Goal: Navigation & Orientation: Find specific page/section

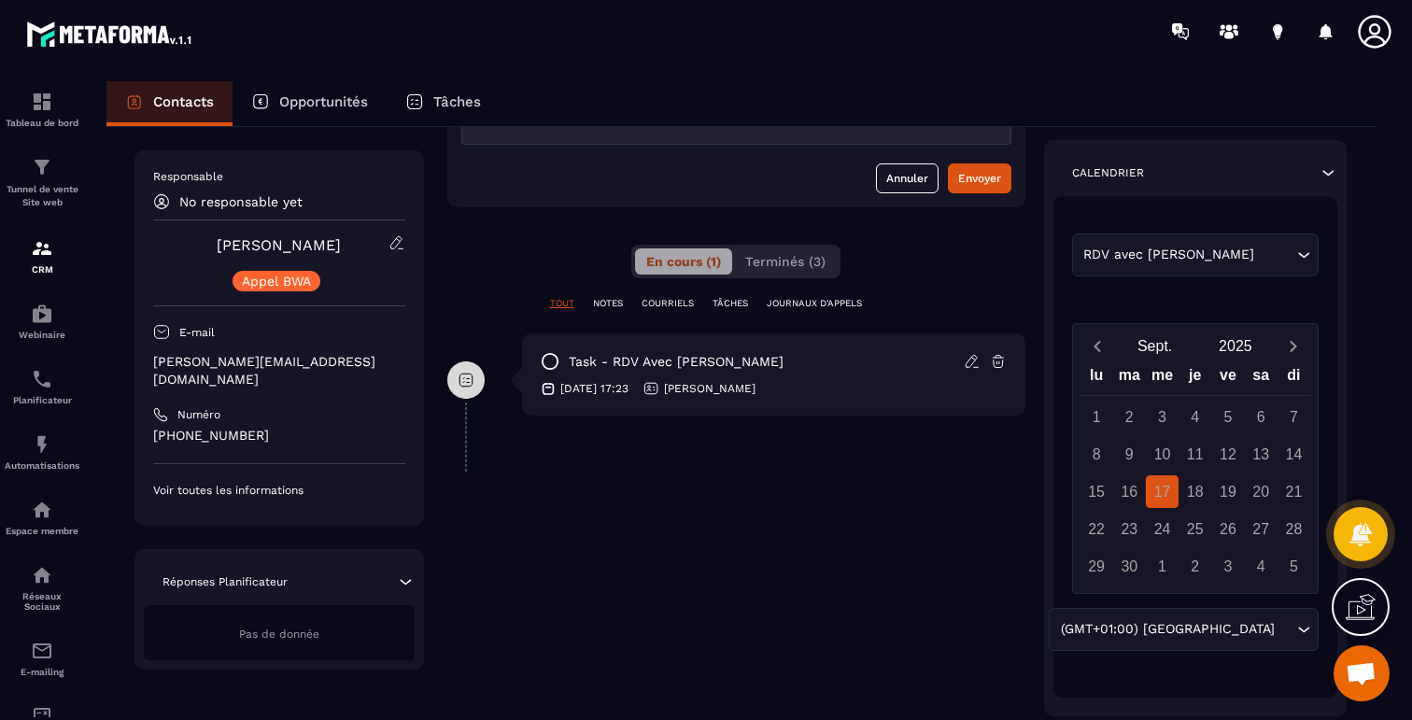
scroll to position [283, 0]
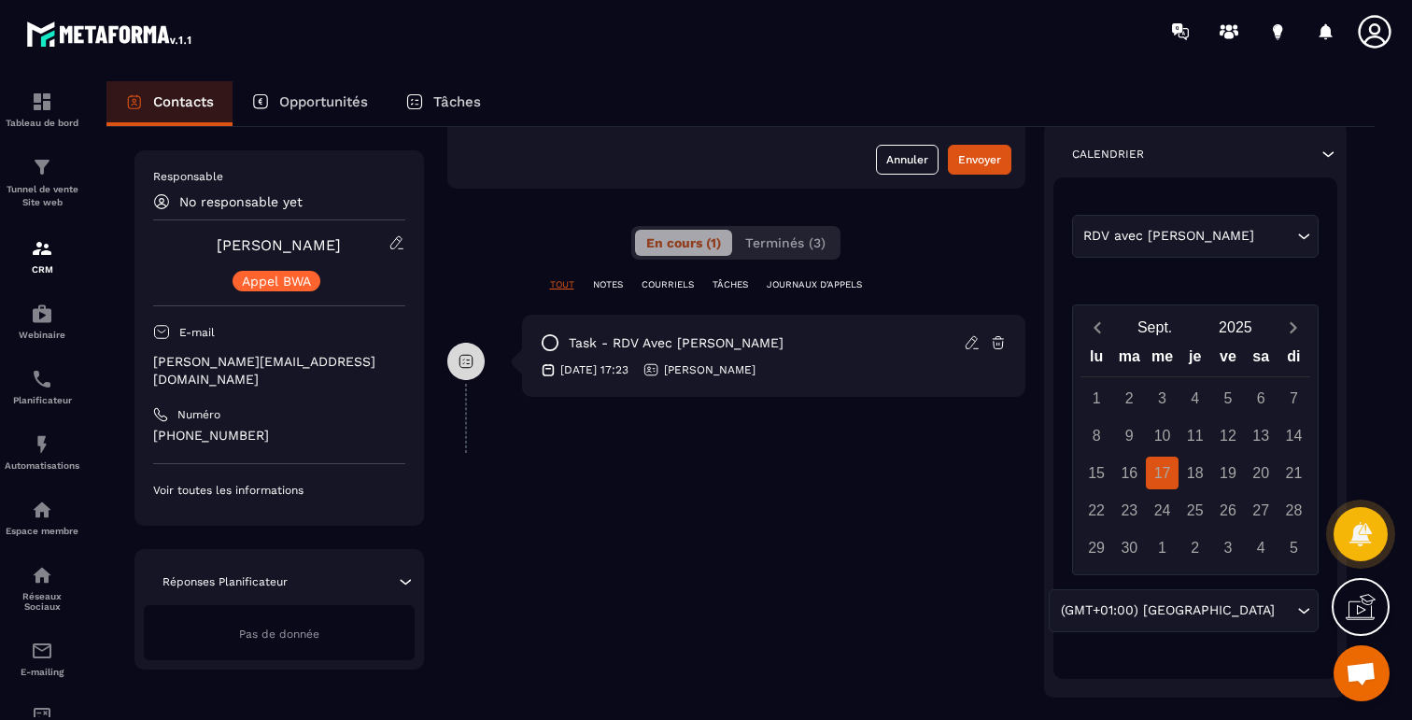
click at [687, 288] on p "COURRIELS" at bounding box center [668, 284] width 52 height 13
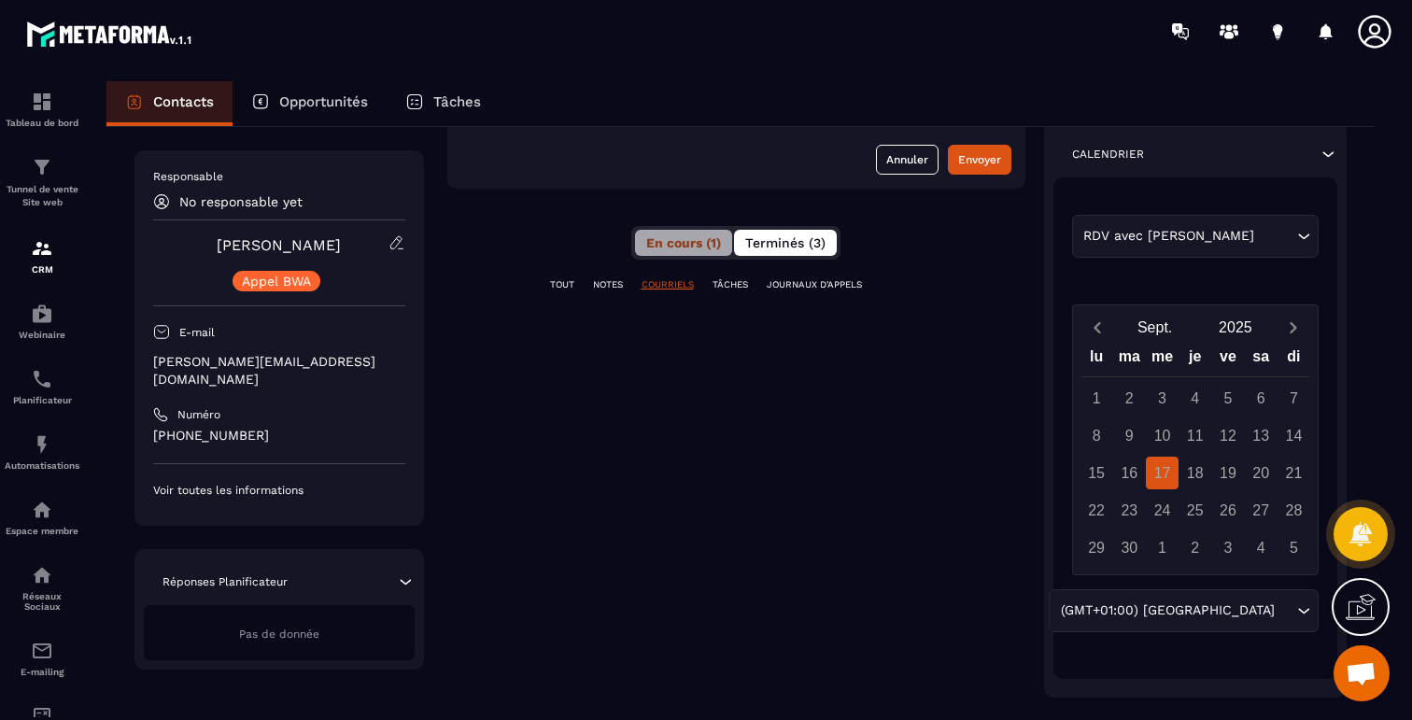
click at [767, 236] on span "Terminés (3)" at bounding box center [785, 242] width 80 height 15
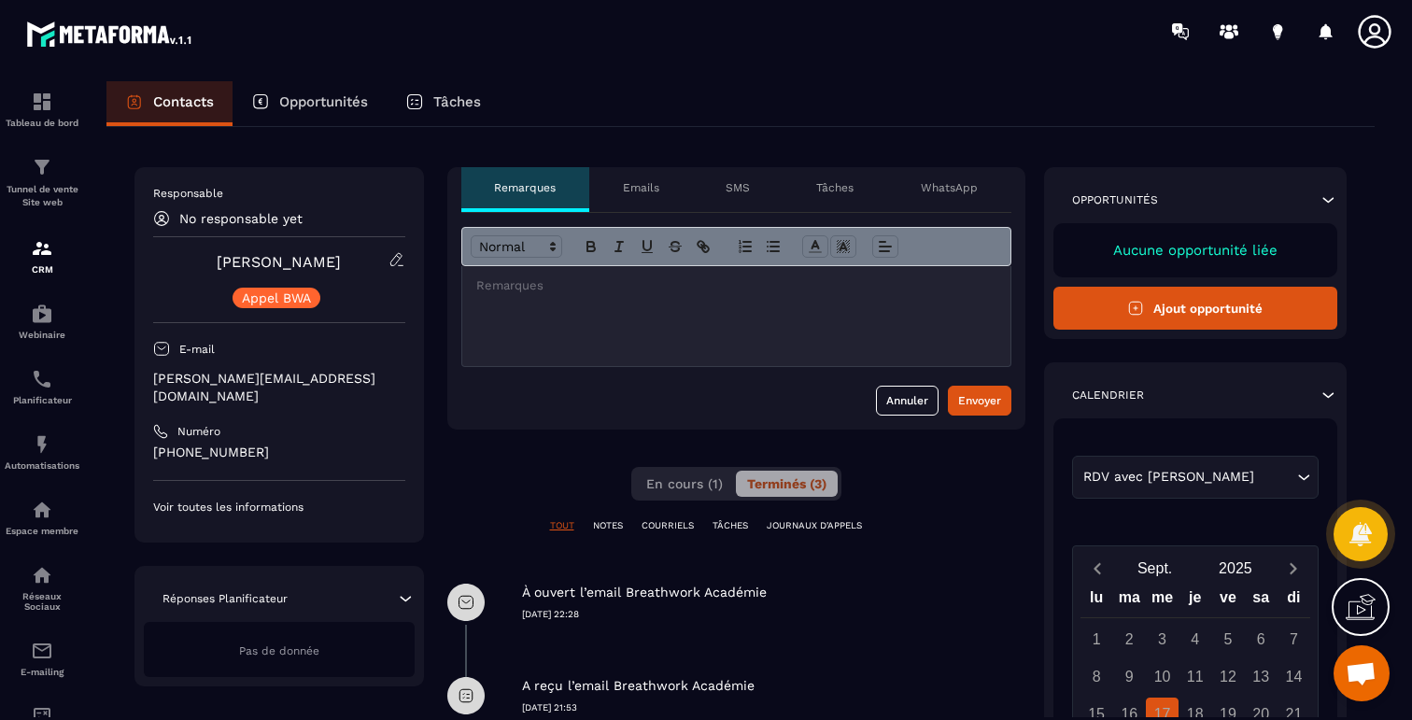
scroll to position [0, 0]
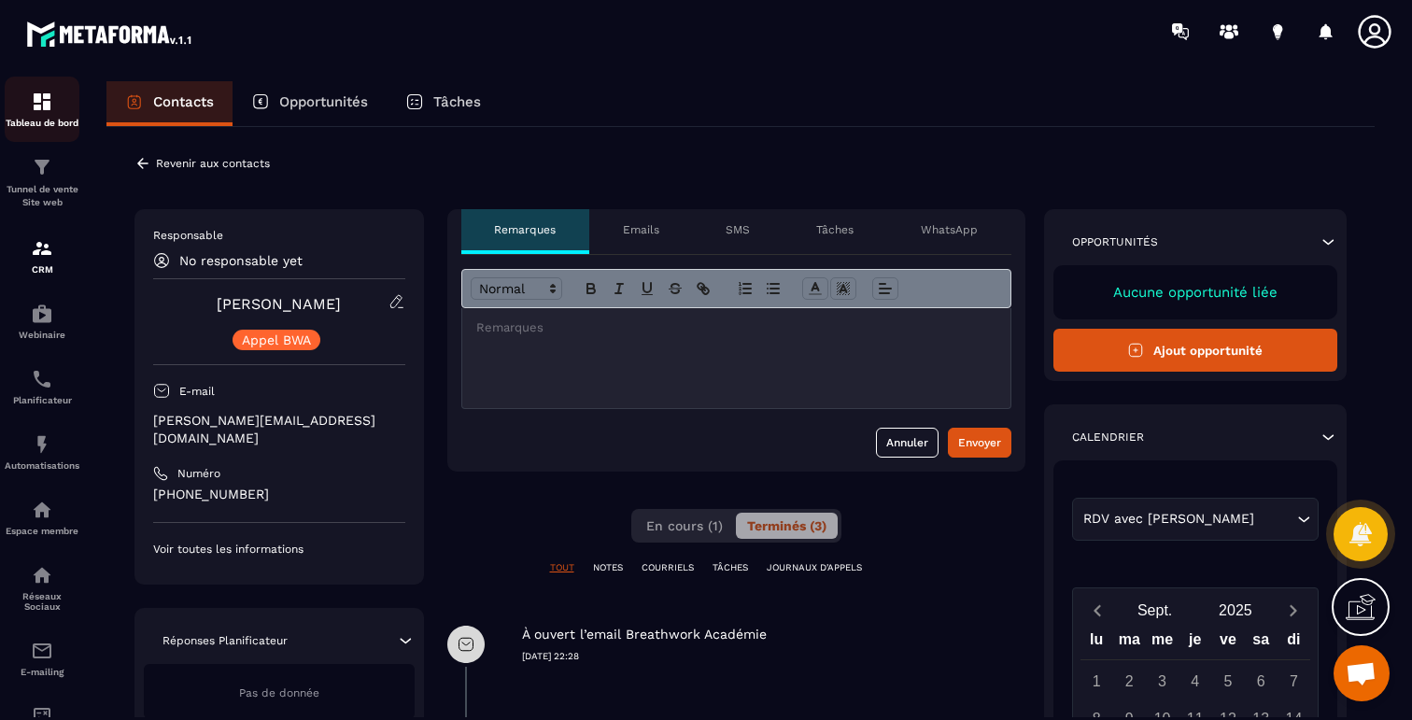
click at [51, 114] on div "Tableau de bord" at bounding box center [42, 109] width 75 height 37
